Goal: Task Accomplishment & Management: Use online tool/utility

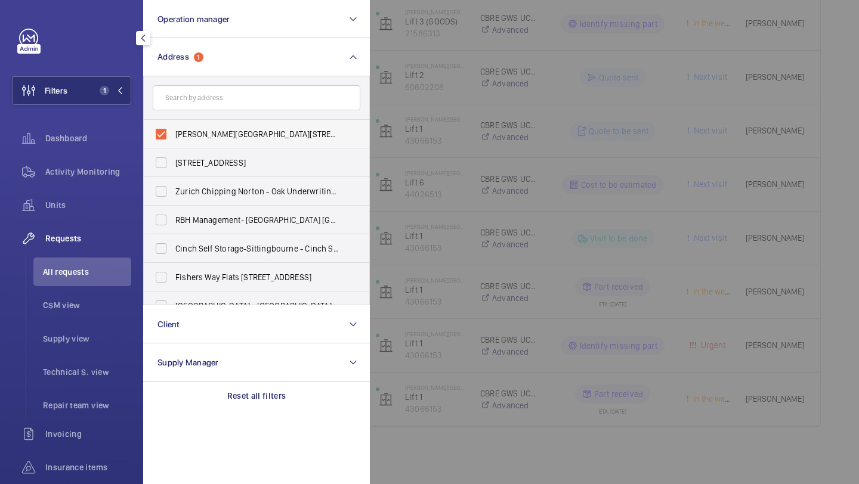
click at [233, 137] on span "[PERSON_NAME][GEOGRAPHIC_DATA][STREET_ADDRESS][PERSON_NAME]" at bounding box center [257, 134] width 164 height 12
click at [173, 137] on input "[PERSON_NAME][GEOGRAPHIC_DATA][STREET_ADDRESS][PERSON_NAME]" at bounding box center [161, 134] width 24 height 24
checkbox input "false"
click at [250, 89] on input "text" at bounding box center [257, 97] width 208 height 25
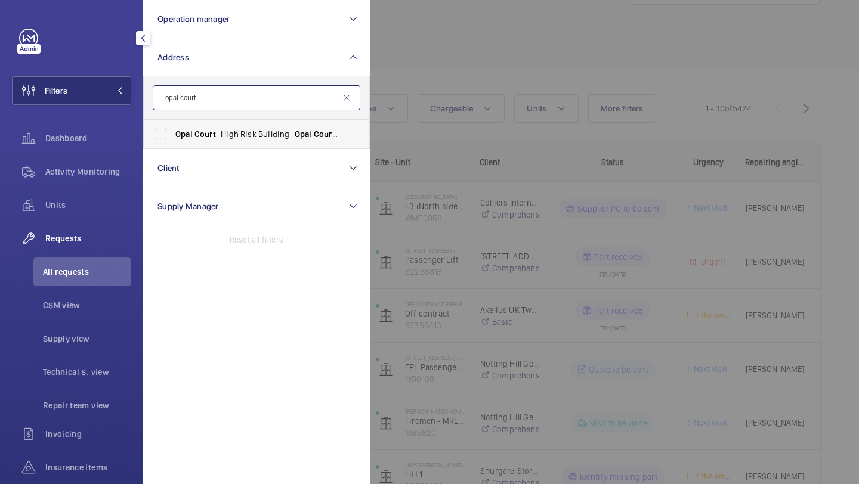
type input "opal court"
click at [243, 144] on label "Opal Court - High Risk Building - [GEOGRAPHIC_DATA]" at bounding box center [248, 134] width 208 height 29
click at [173, 144] on input "Opal Court - High Risk Building - [GEOGRAPHIC_DATA]" at bounding box center [161, 134] width 24 height 24
checkbox input "true"
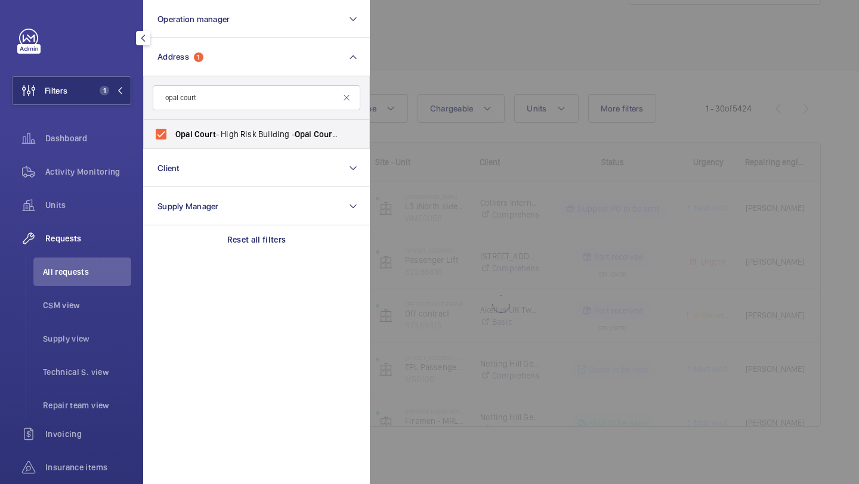
click at [502, 67] on div at bounding box center [799, 242] width 859 height 484
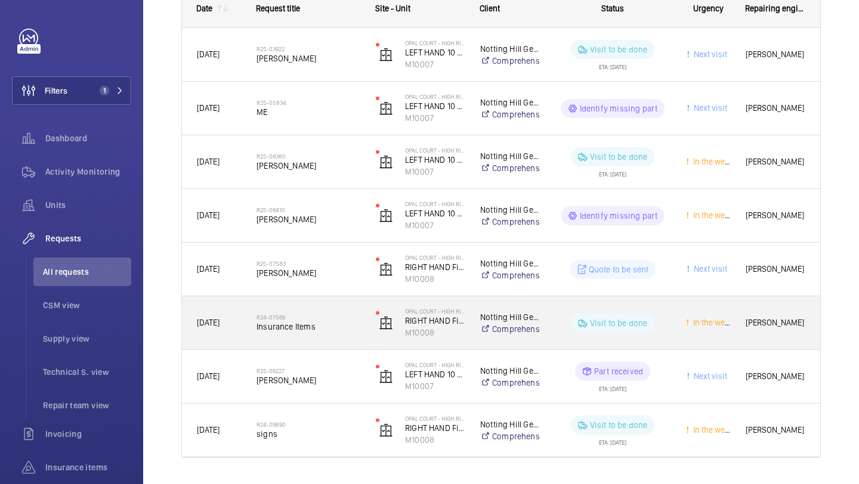
scroll to position [238, 0]
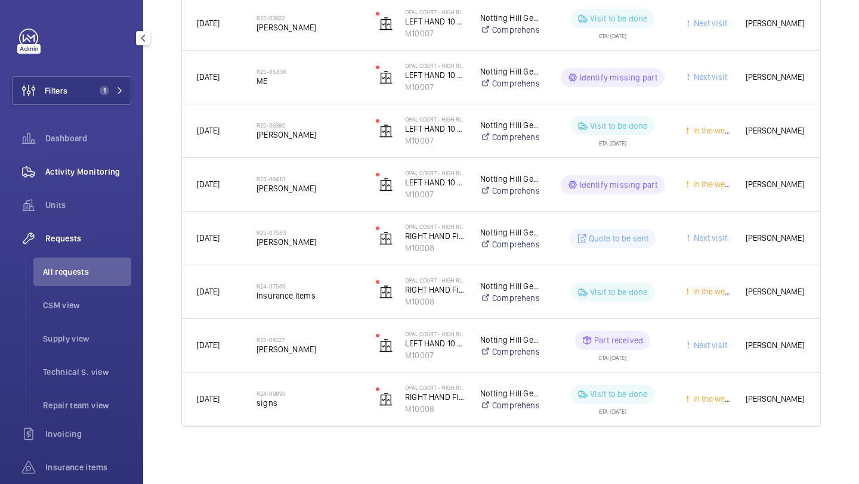
click at [88, 172] on span "Activity Monitoring" at bounding box center [88, 172] width 86 height 12
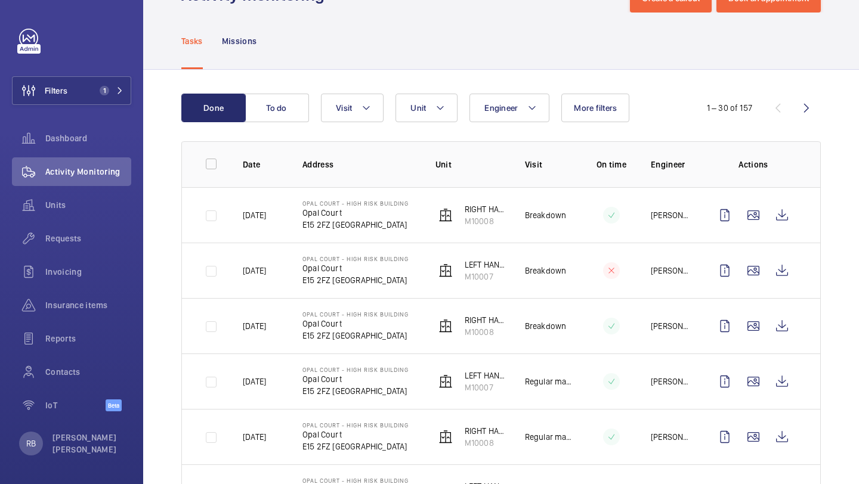
scroll to position [65, 0]
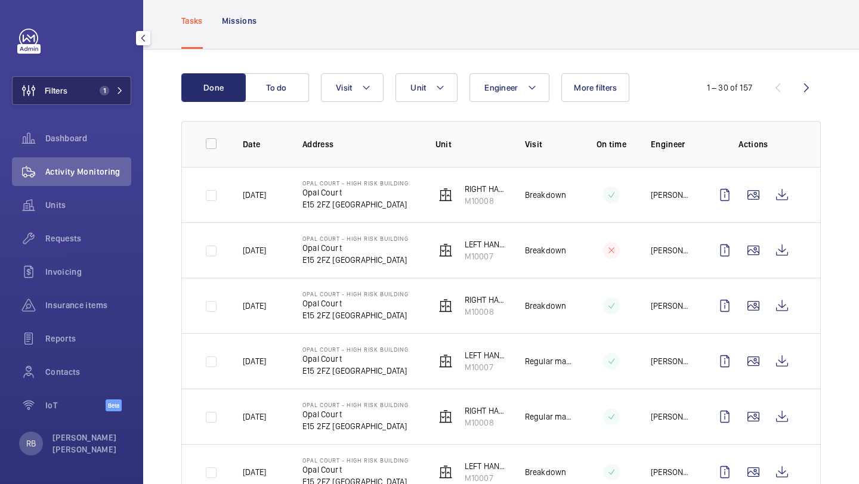
click at [94, 100] on button "Filters 1" at bounding box center [71, 90] width 119 height 29
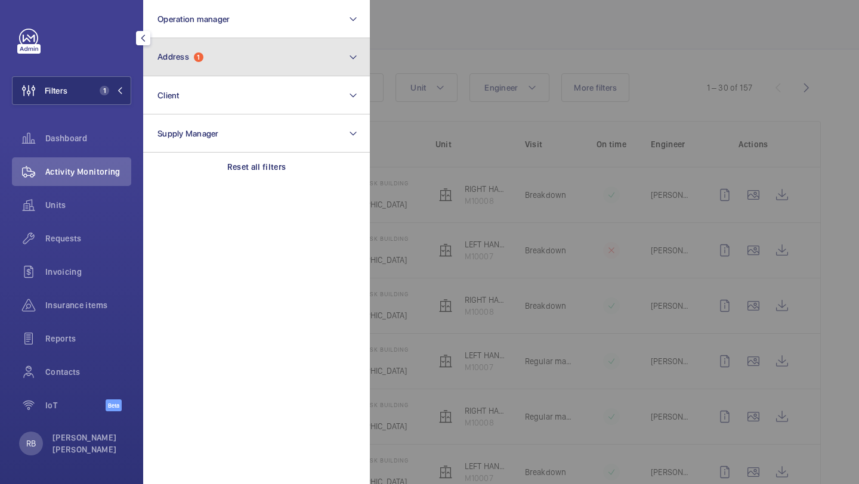
click at [217, 56] on button "Address 1" at bounding box center [256, 57] width 227 height 38
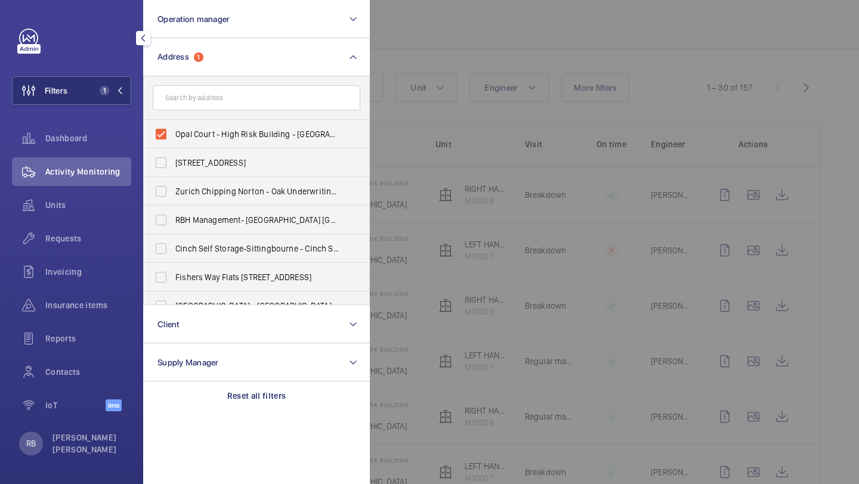
click at [451, 55] on div at bounding box center [799, 242] width 859 height 484
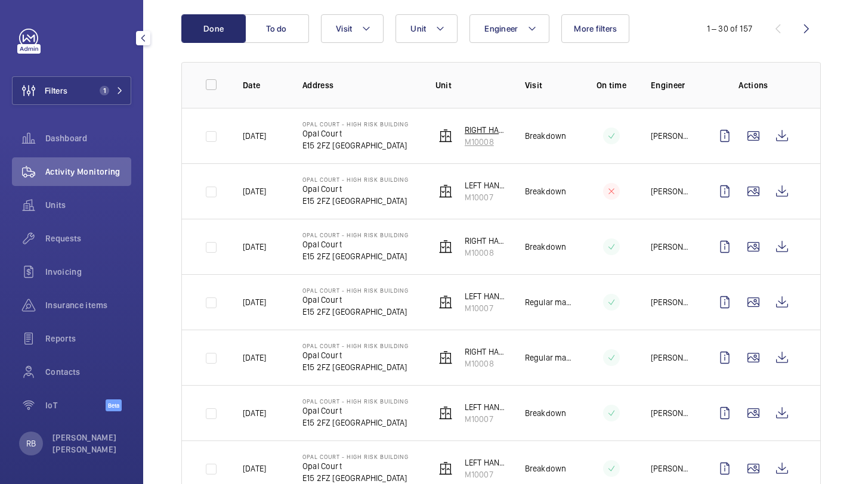
scroll to position [0, 0]
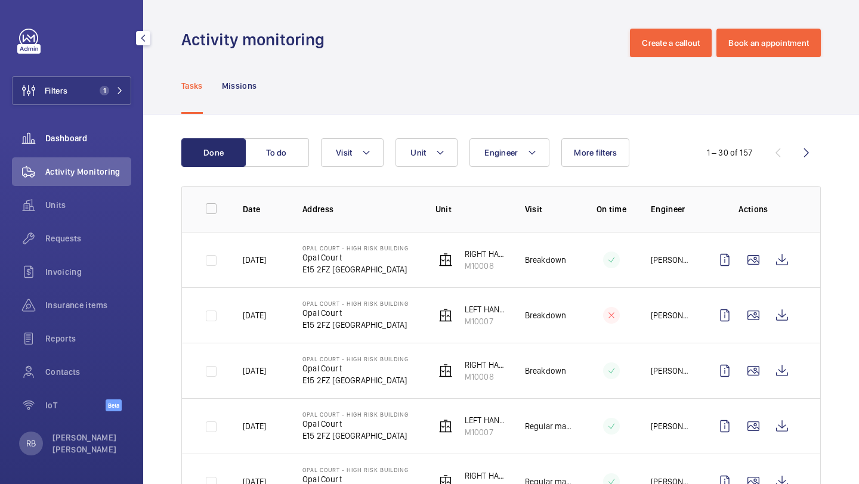
click at [80, 141] on span "Dashboard" at bounding box center [88, 138] width 86 height 12
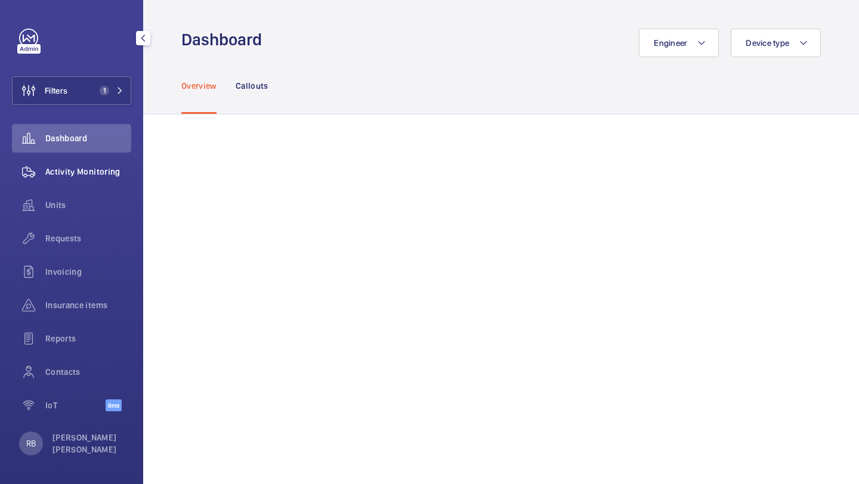
click at [107, 168] on span "Activity Monitoring" at bounding box center [88, 172] width 86 height 12
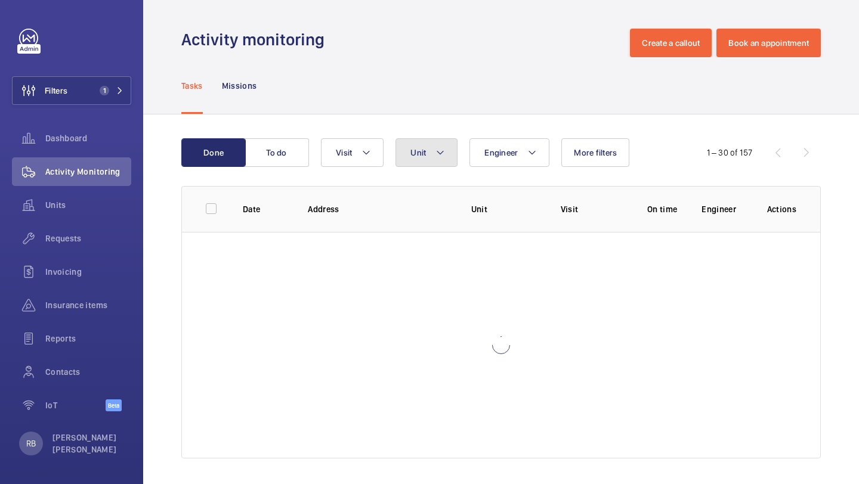
click at [431, 150] on button "Unit" at bounding box center [426, 152] width 62 height 29
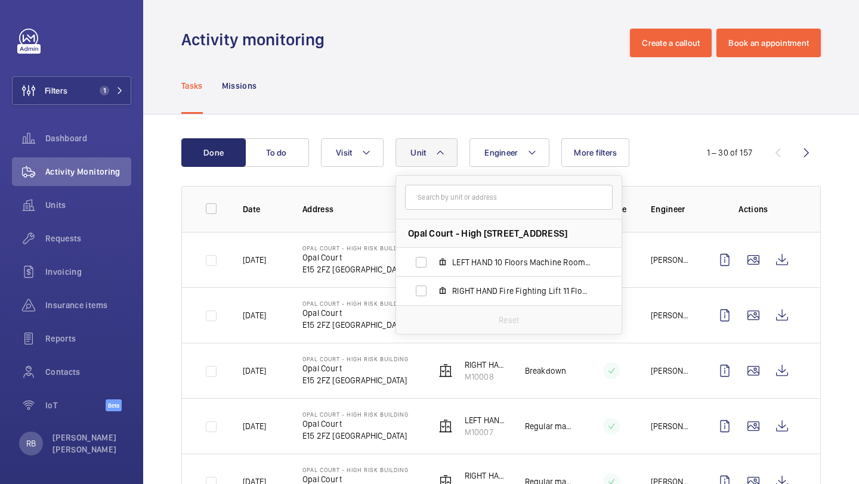
click at [432, 150] on button "Unit" at bounding box center [426, 152] width 62 height 29
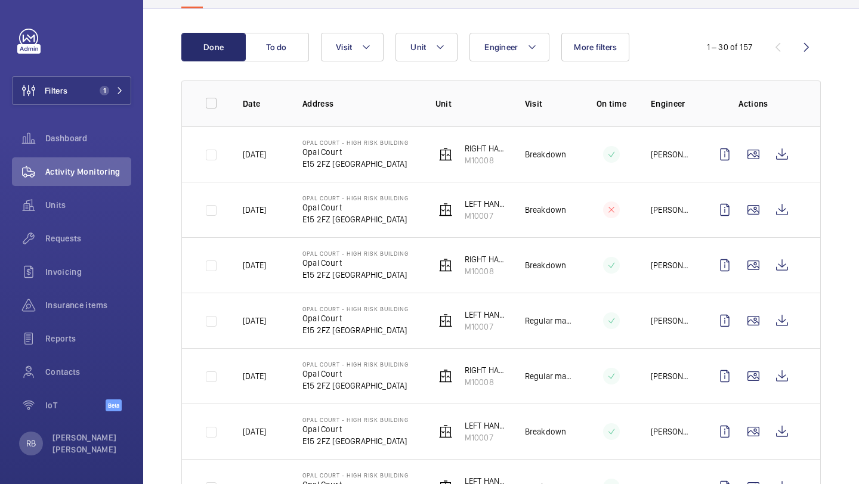
scroll to position [109, 0]
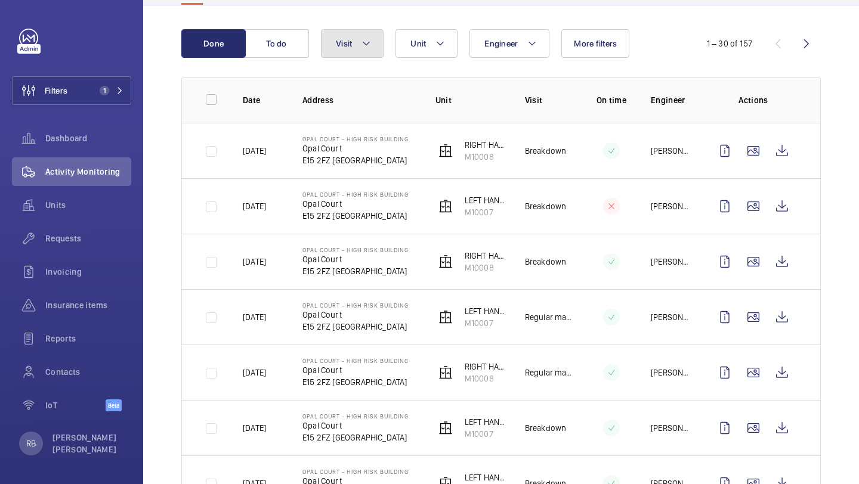
click at [341, 41] on span "Visit" at bounding box center [344, 44] width 16 height 10
type input "r"
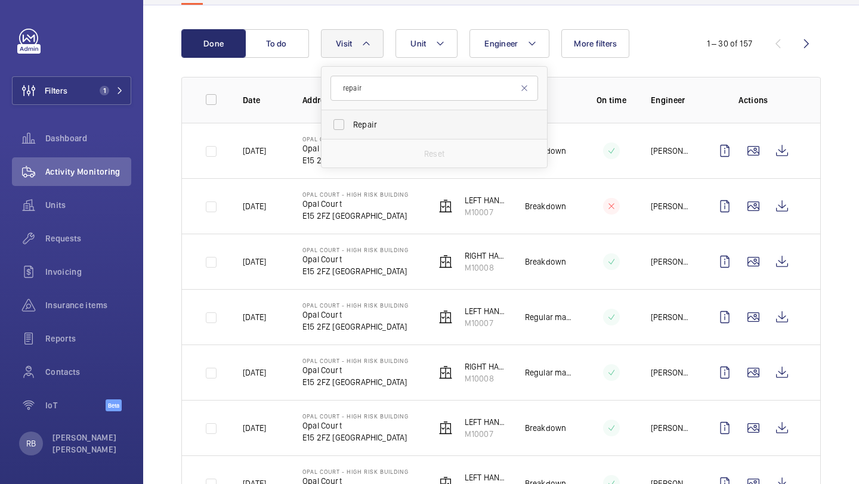
type input "repair"
click at [369, 134] on label "Repair" at bounding box center [426, 124] width 208 height 29
click at [351, 134] on input "Repair" at bounding box center [339, 125] width 24 height 24
checkbox input "true"
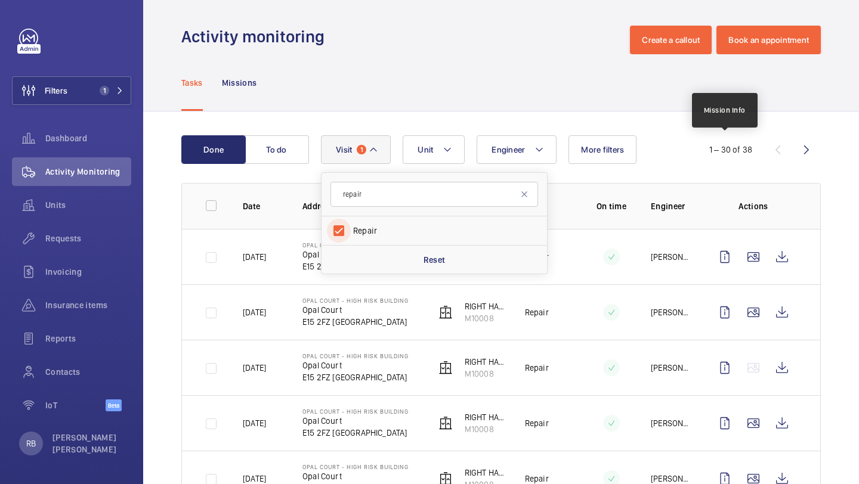
scroll to position [109, 0]
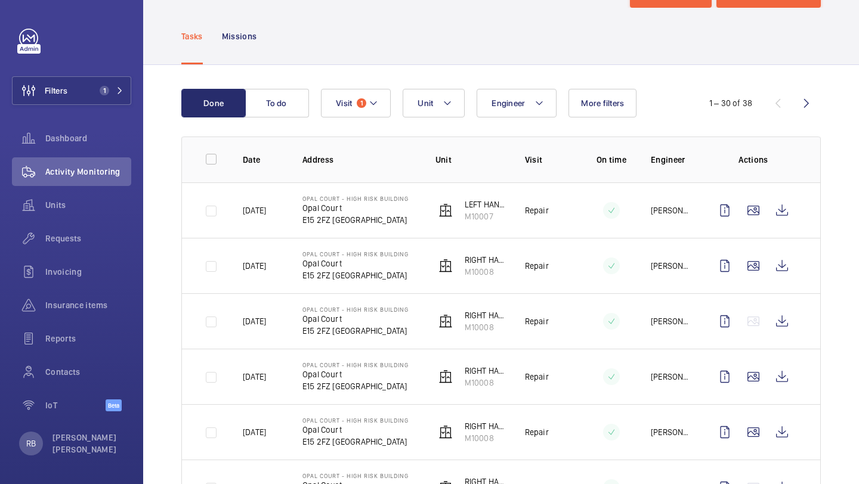
scroll to position [26, 0]
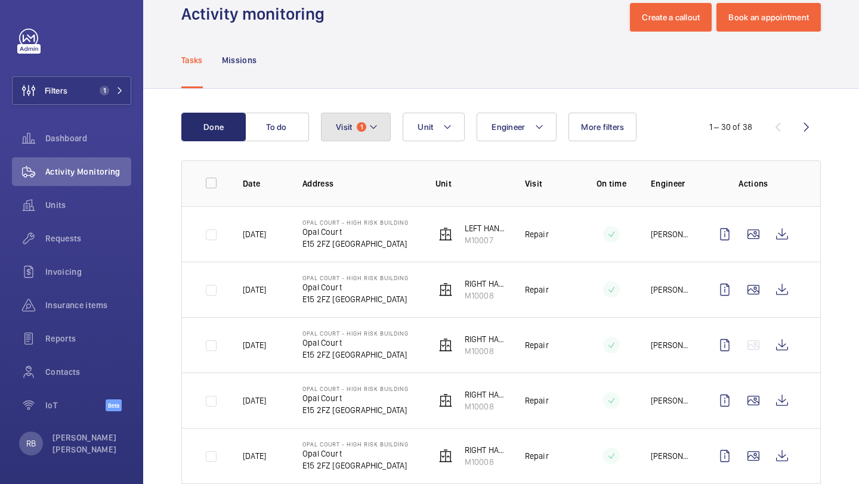
click at [373, 119] on button "Visit 1" at bounding box center [356, 127] width 70 height 29
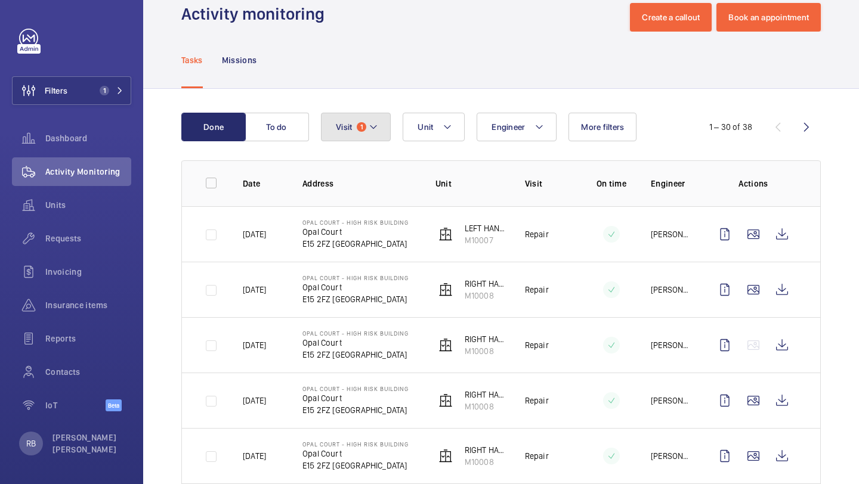
click at [349, 122] on span "Visit" at bounding box center [344, 127] width 16 height 10
